Goal: Transaction & Acquisition: Purchase product/service

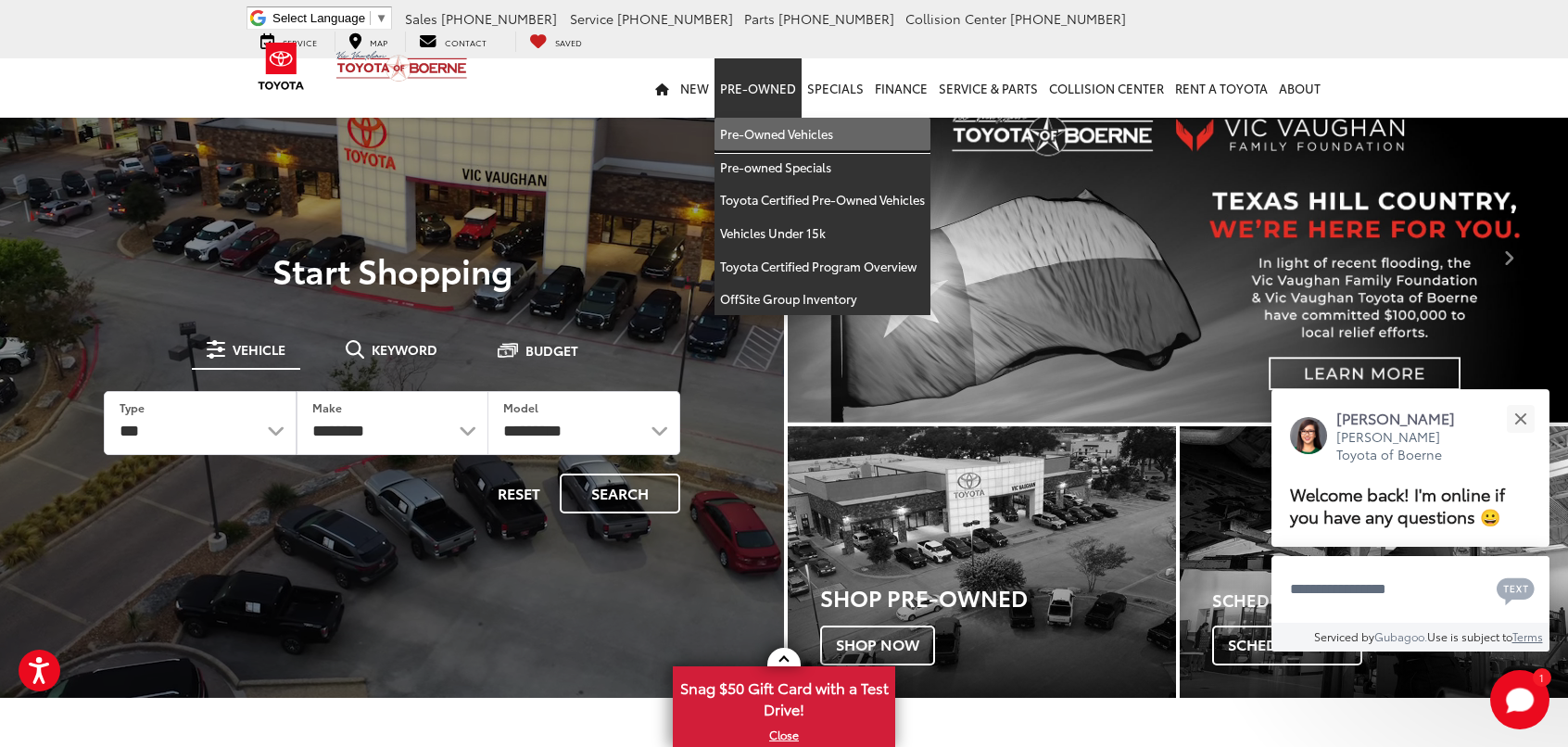
click at [792, 140] on link "Pre-Owned Vehicles" at bounding box center [821, 134] width 216 height 34
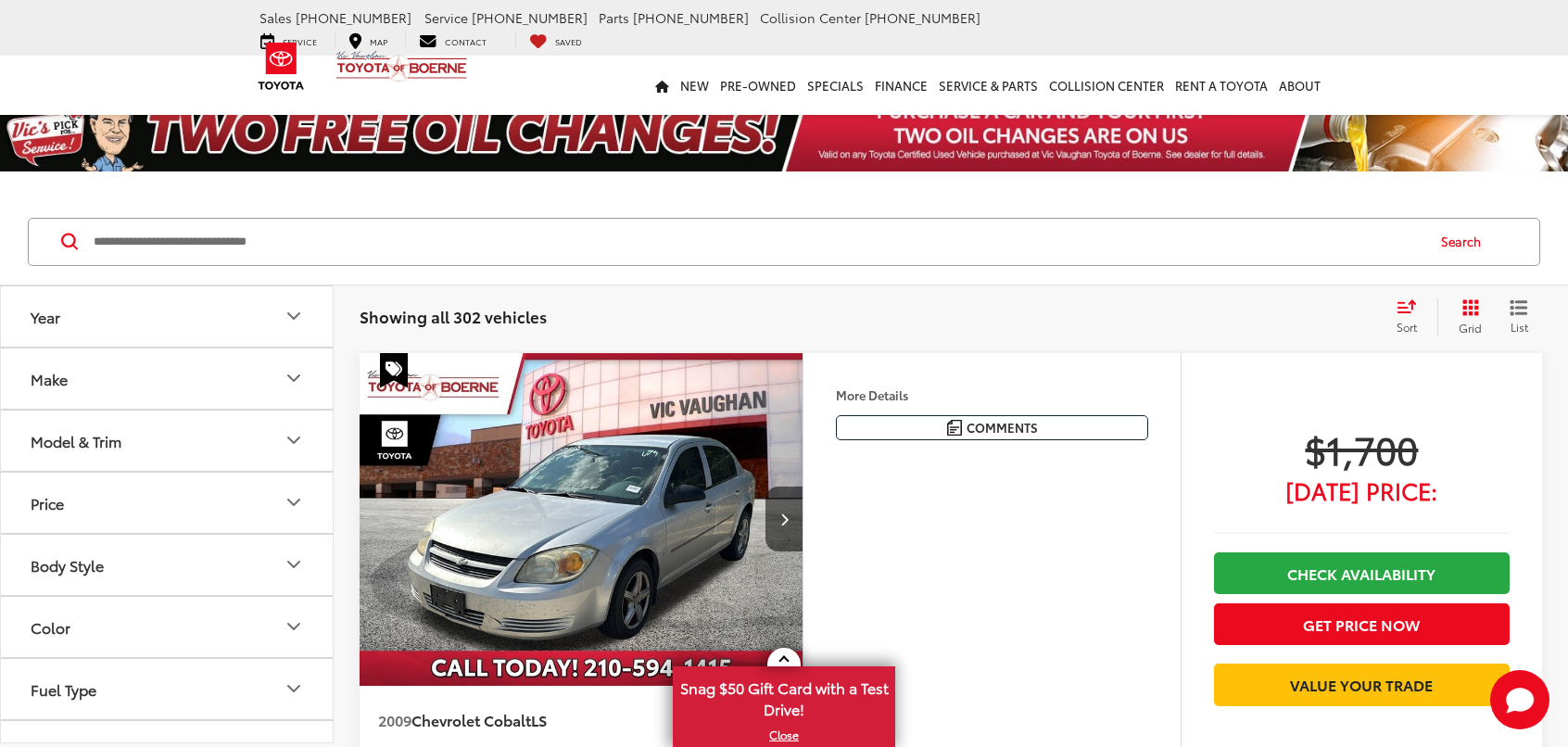
click at [302, 373] on icon "Make" at bounding box center [294, 377] width 23 height 23
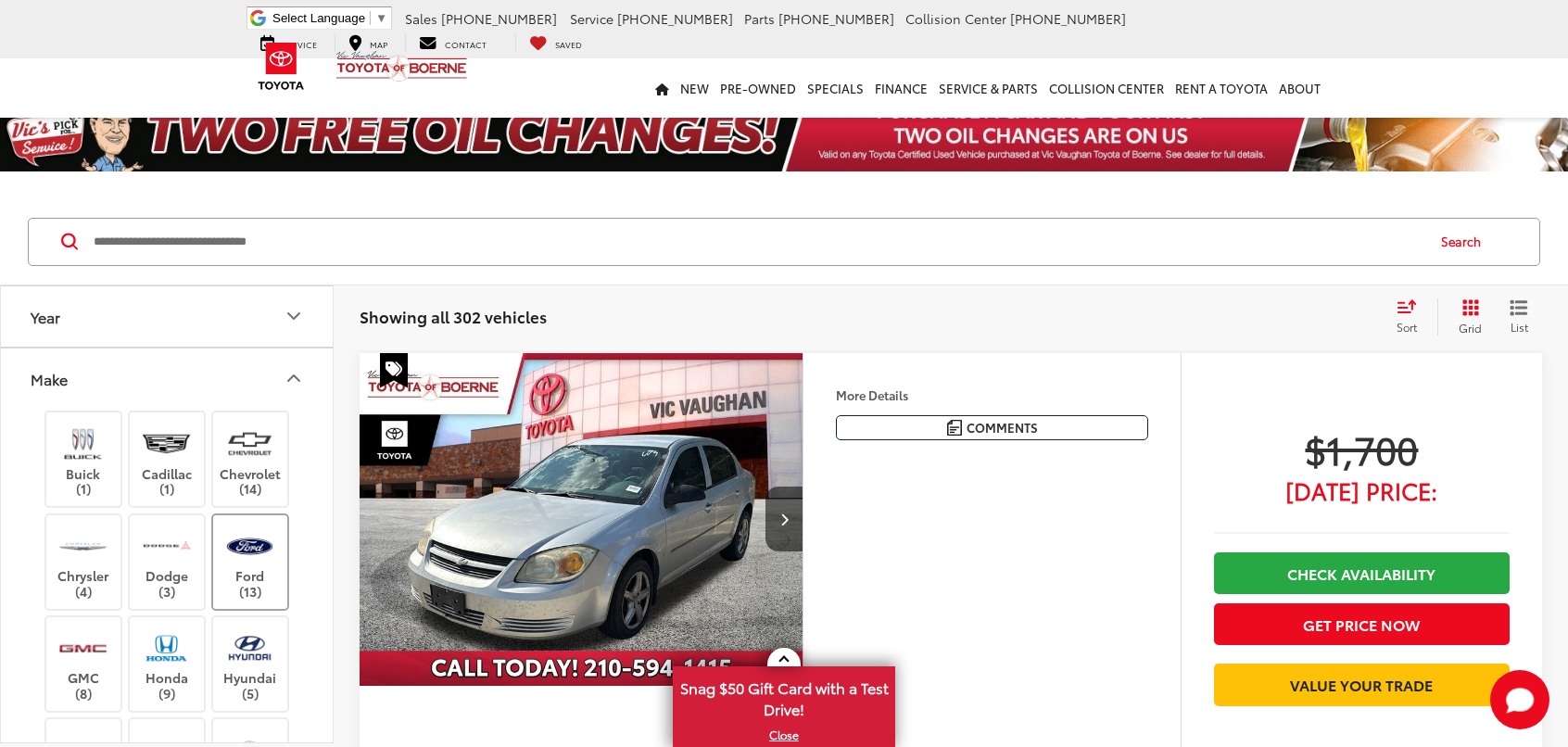
click at [271, 561] on img at bounding box center [250, 546] width 51 height 43
click at [294, 368] on icon "Make" at bounding box center [294, 377] width 23 height 23
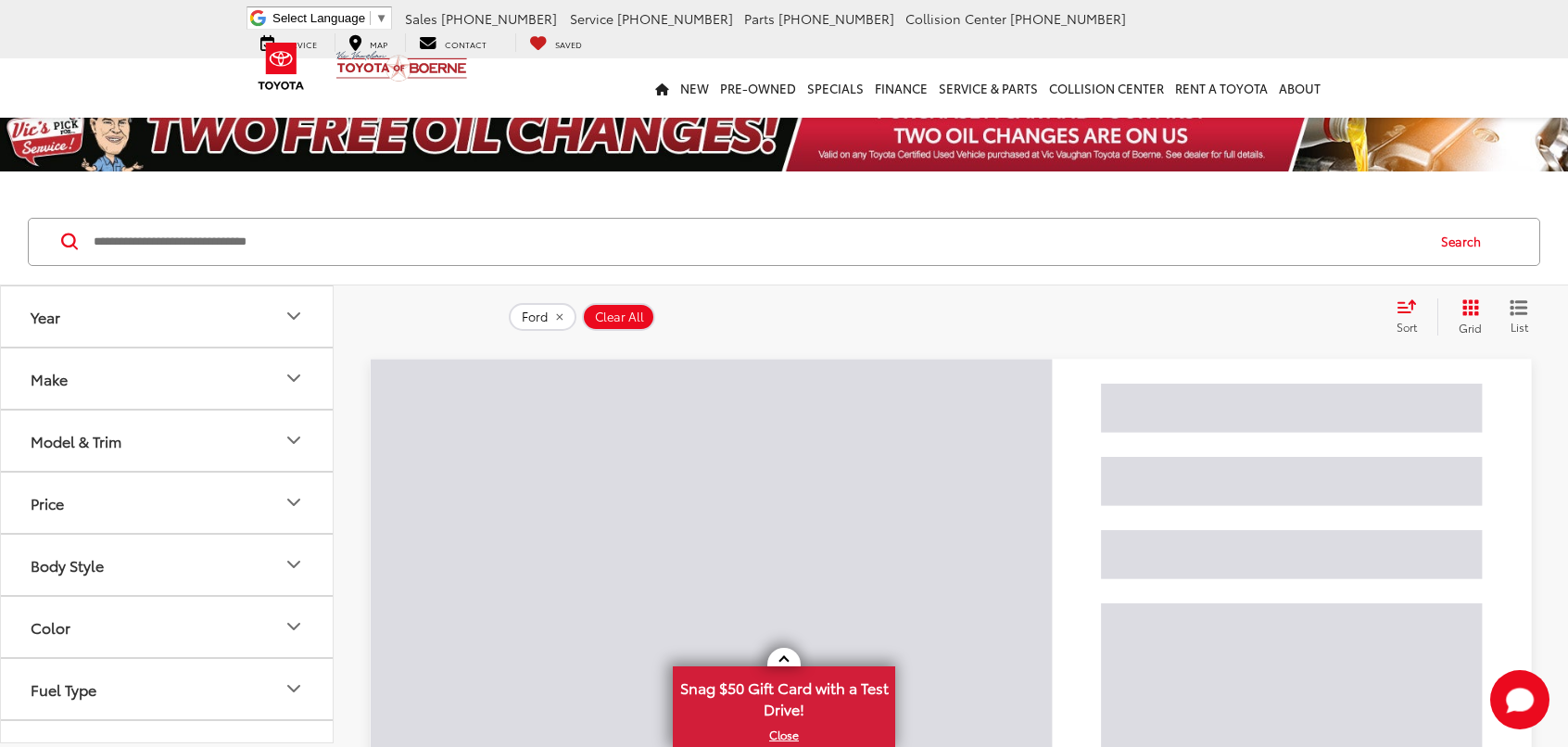
click at [264, 435] on button "Model & Trim" at bounding box center [167, 441] width 334 height 60
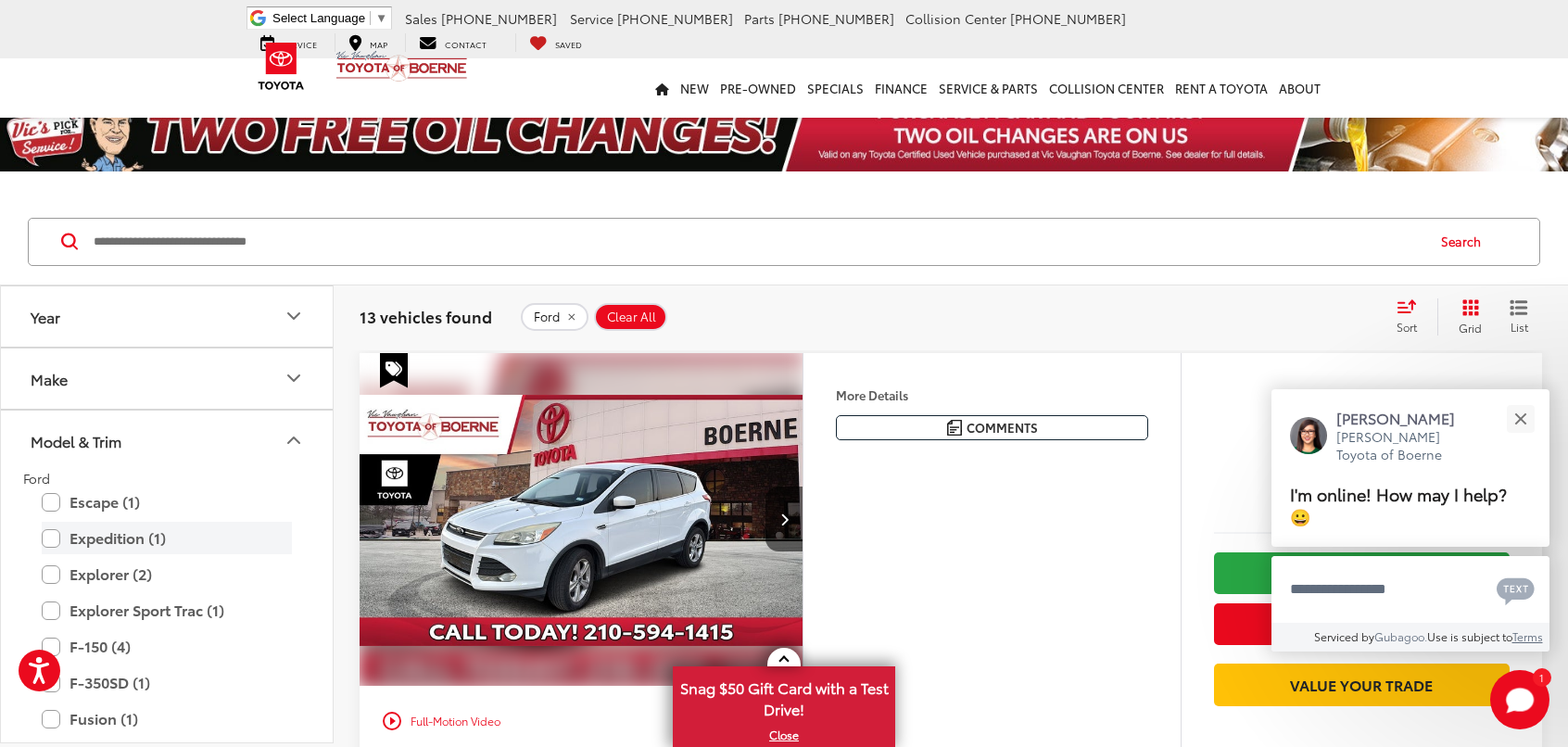
click at [156, 542] on label "Expedition (1)" at bounding box center [166, 538] width 250 height 33
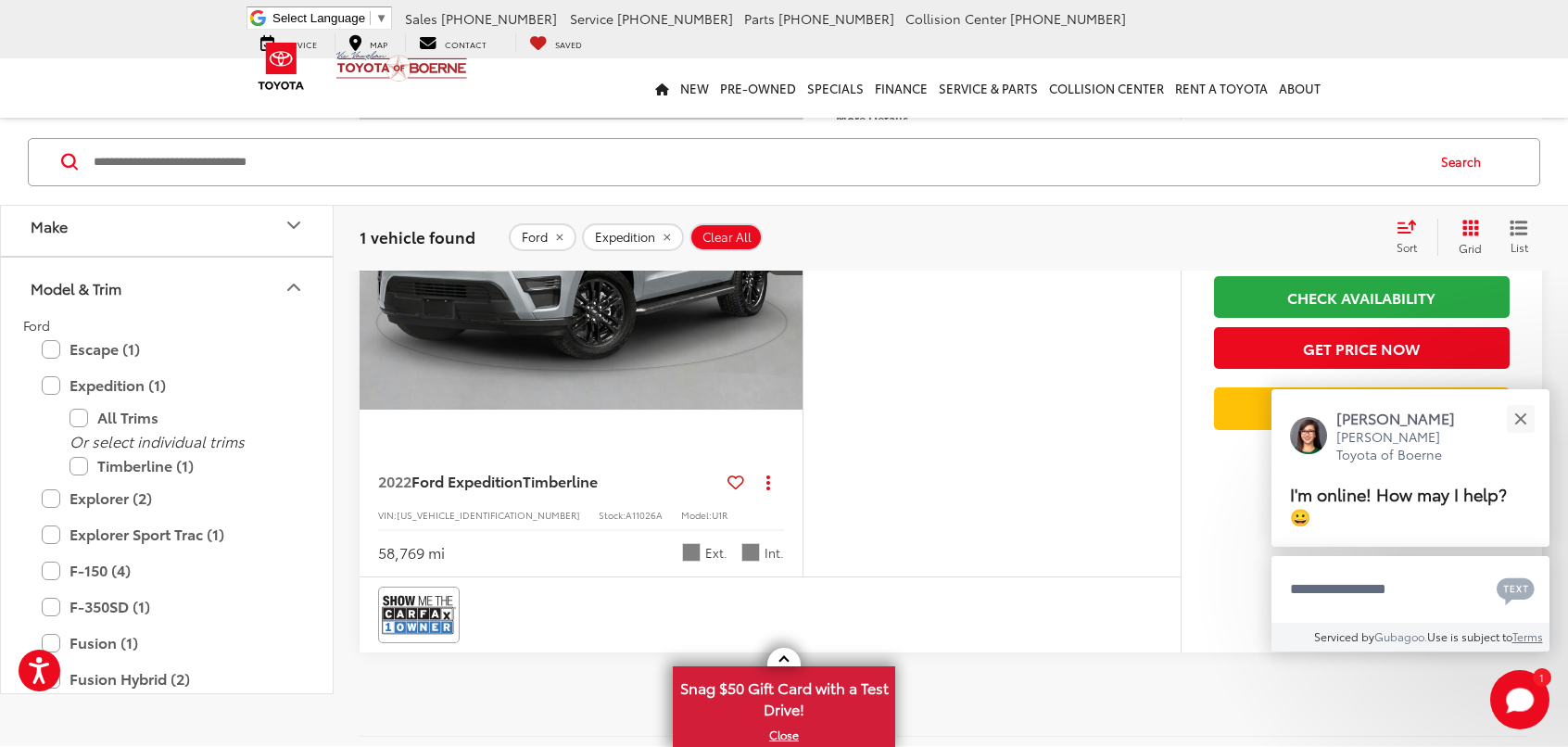
scroll to position [185, 0]
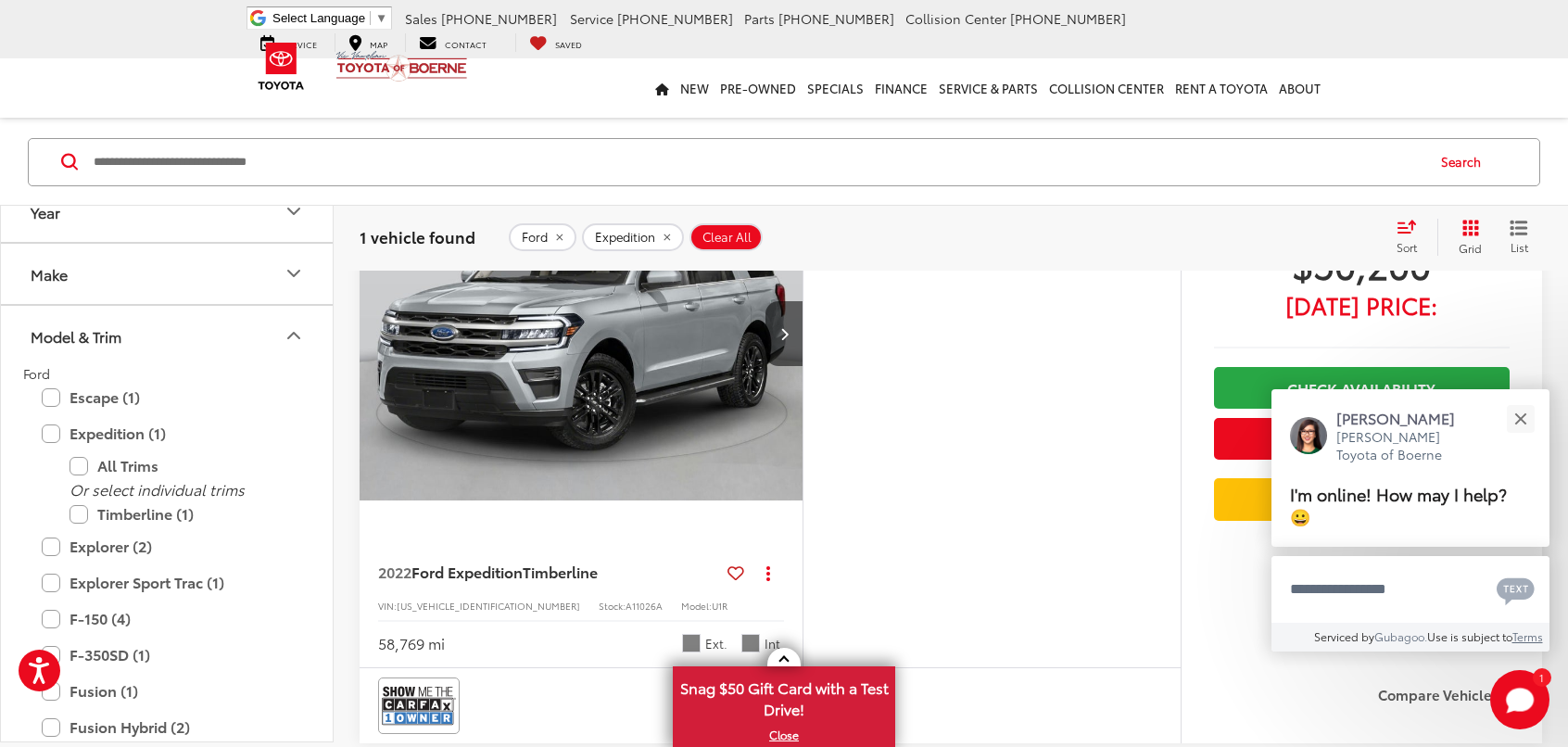
click at [650, 382] on img "2022 Ford Expedition Timberline 0" at bounding box center [581, 335] width 445 height 335
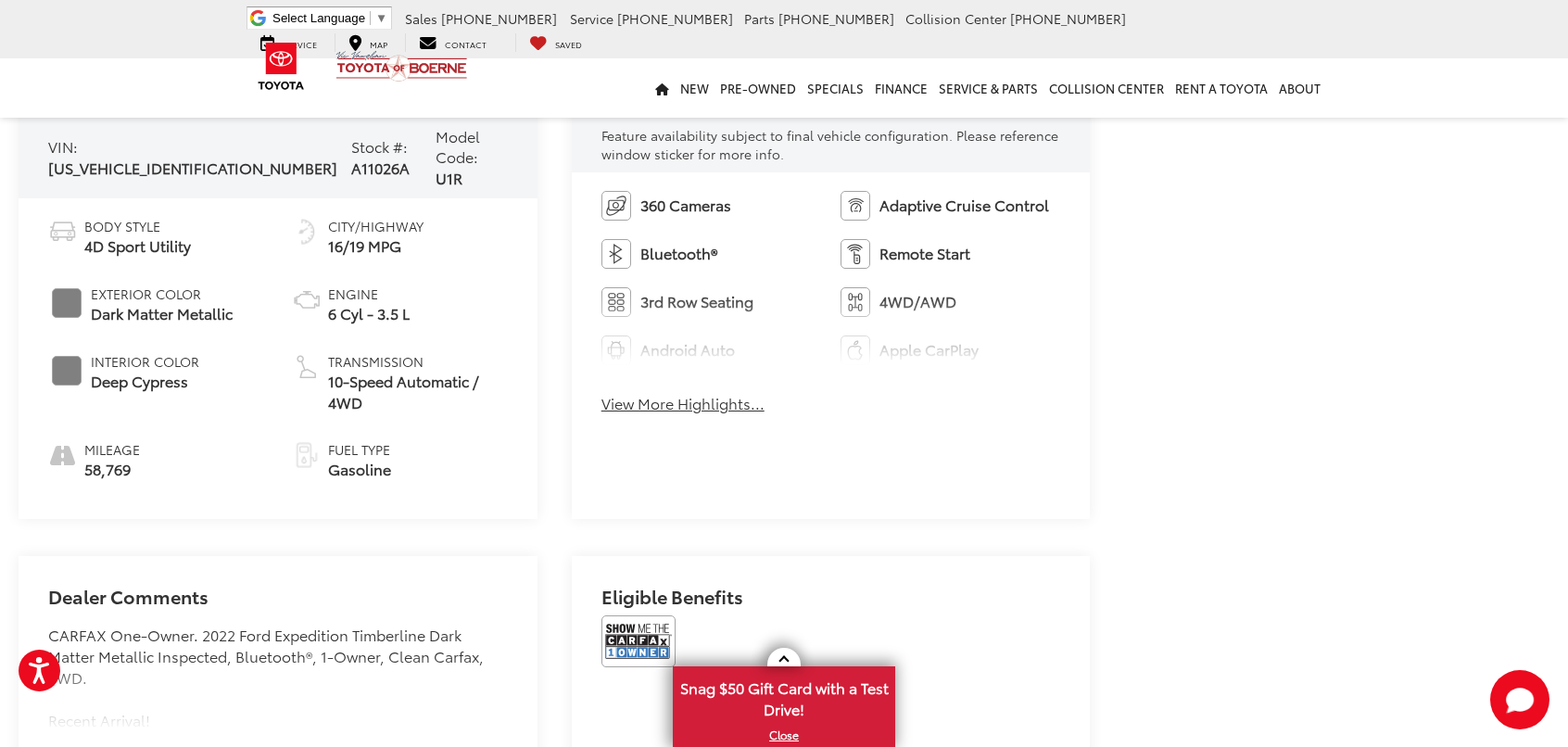
click at [740, 410] on button "View More Highlights..." at bounding box center [683, 404] width 163 height 22
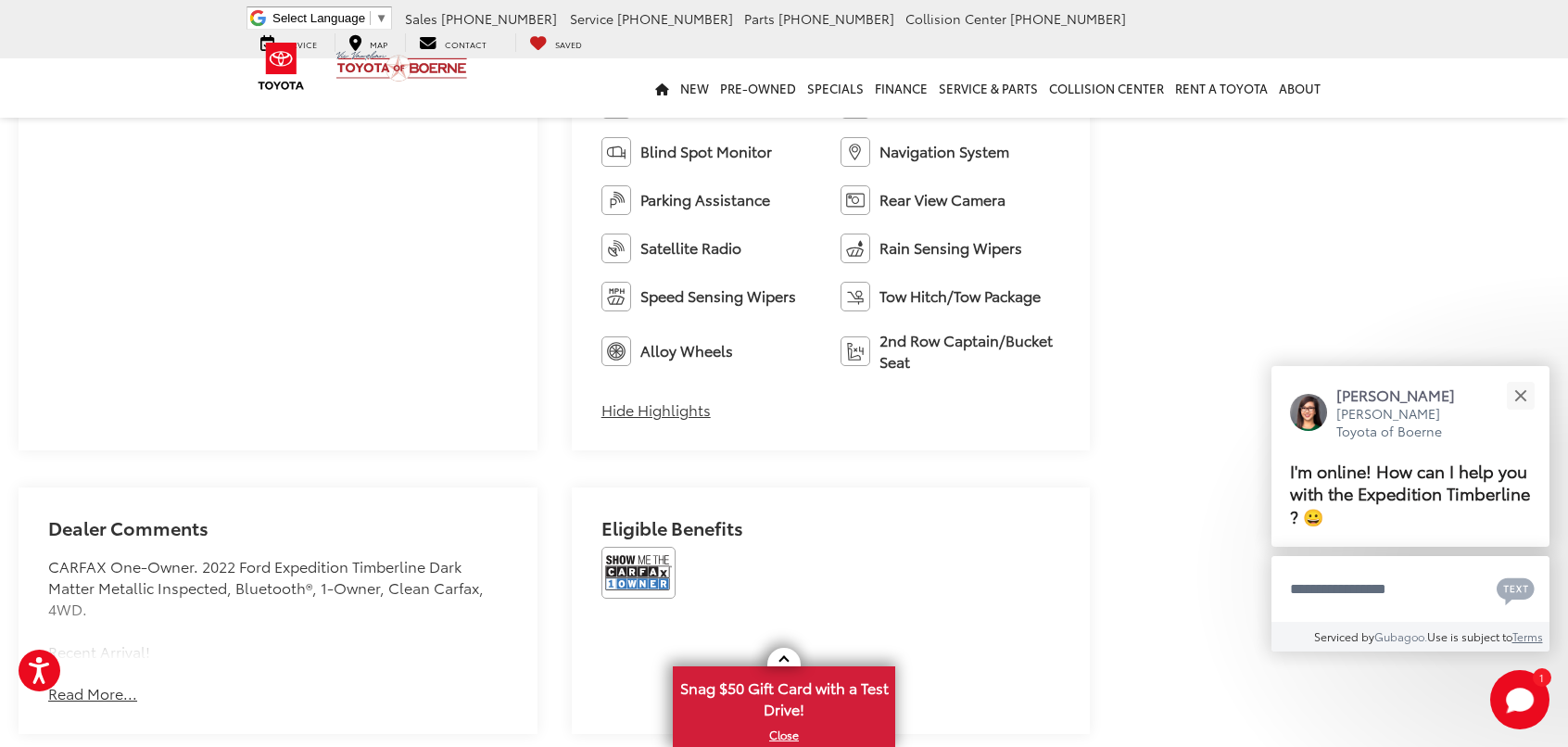
scroll to position [1292, 0]
